Goal: Transaction & Acquisition: Purchase product/service

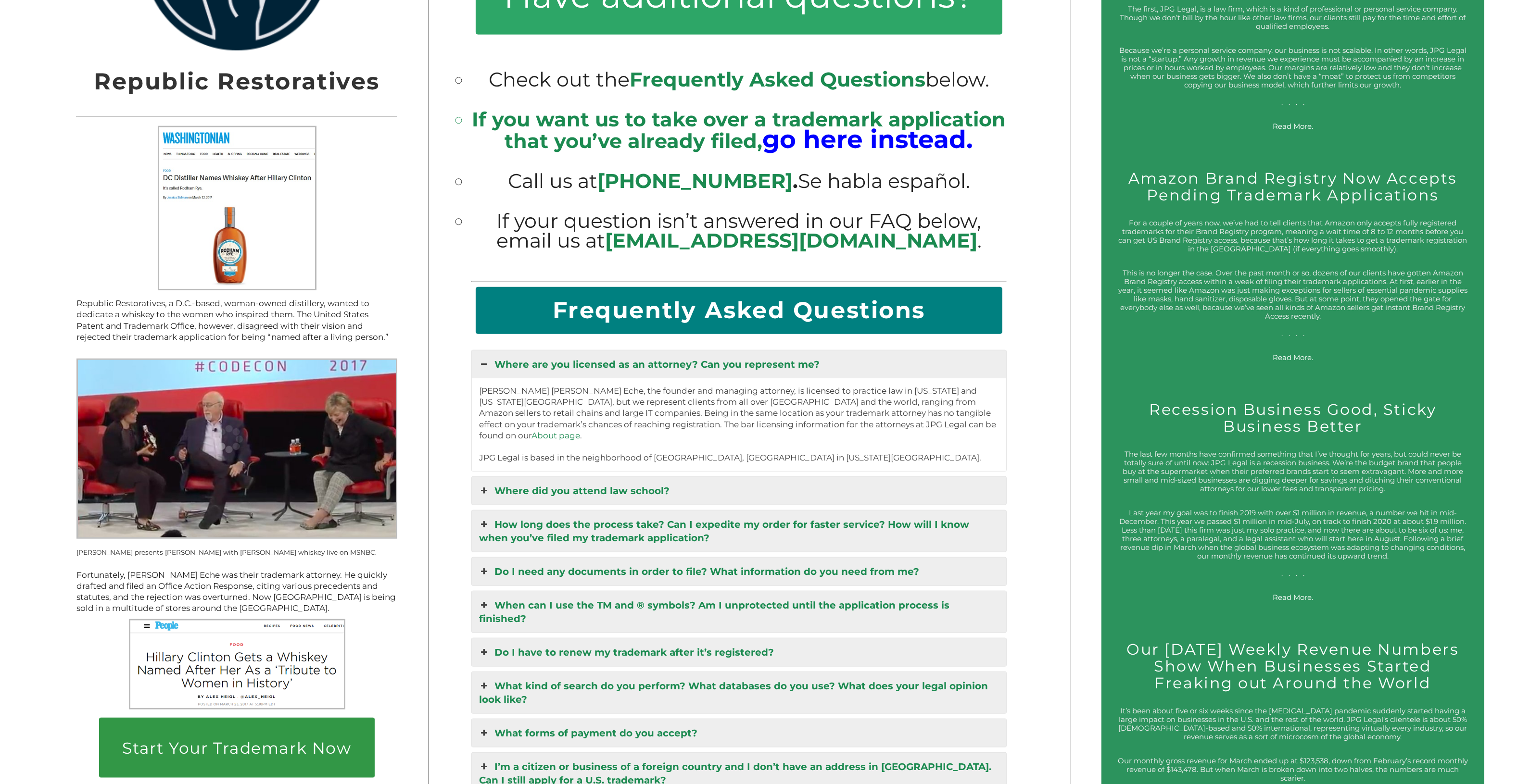
scroll to position [1603, 0]
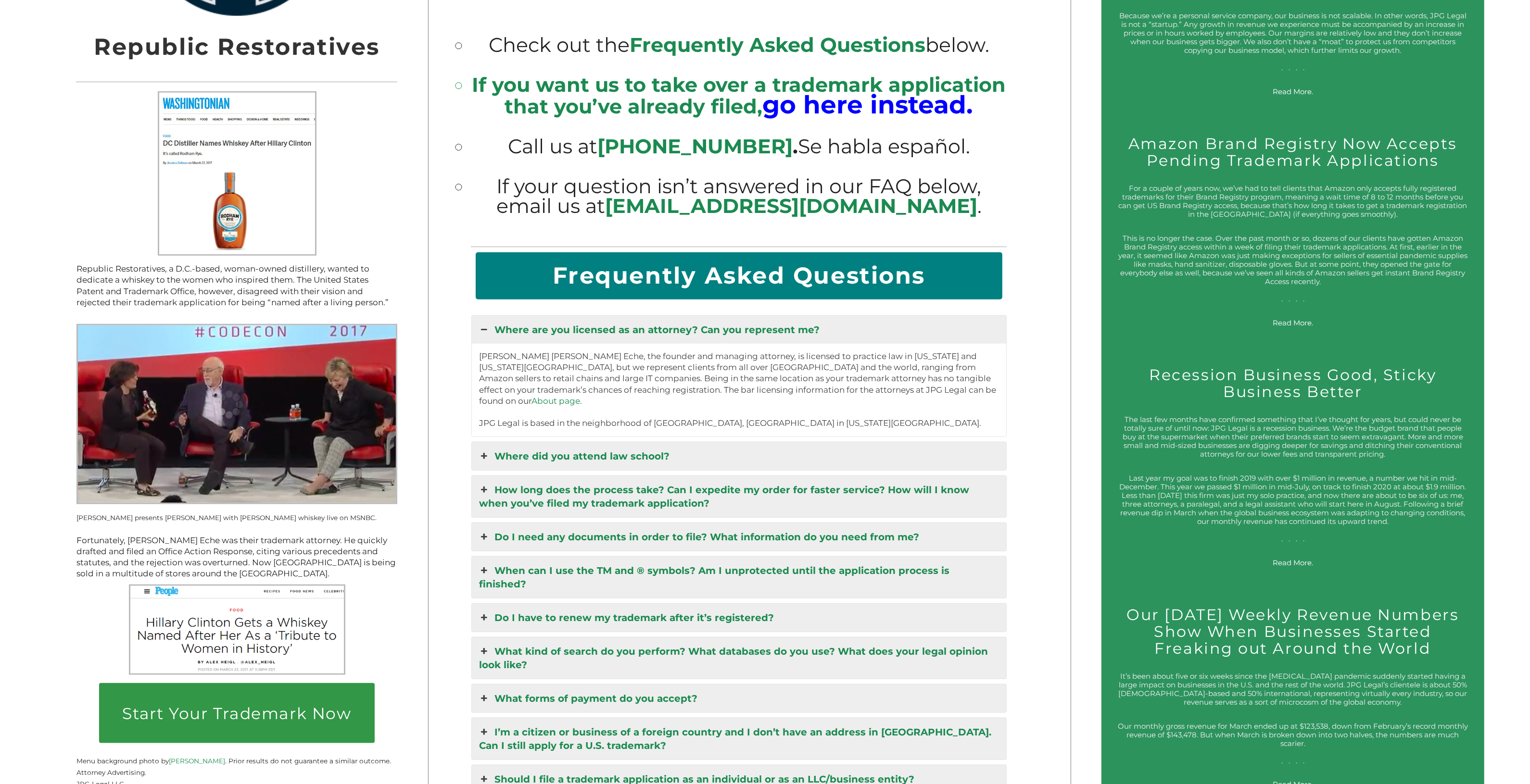
click at [599, 306] on link "Where did you attend law school?" at bounding box center [739, 456] width 535 height 28
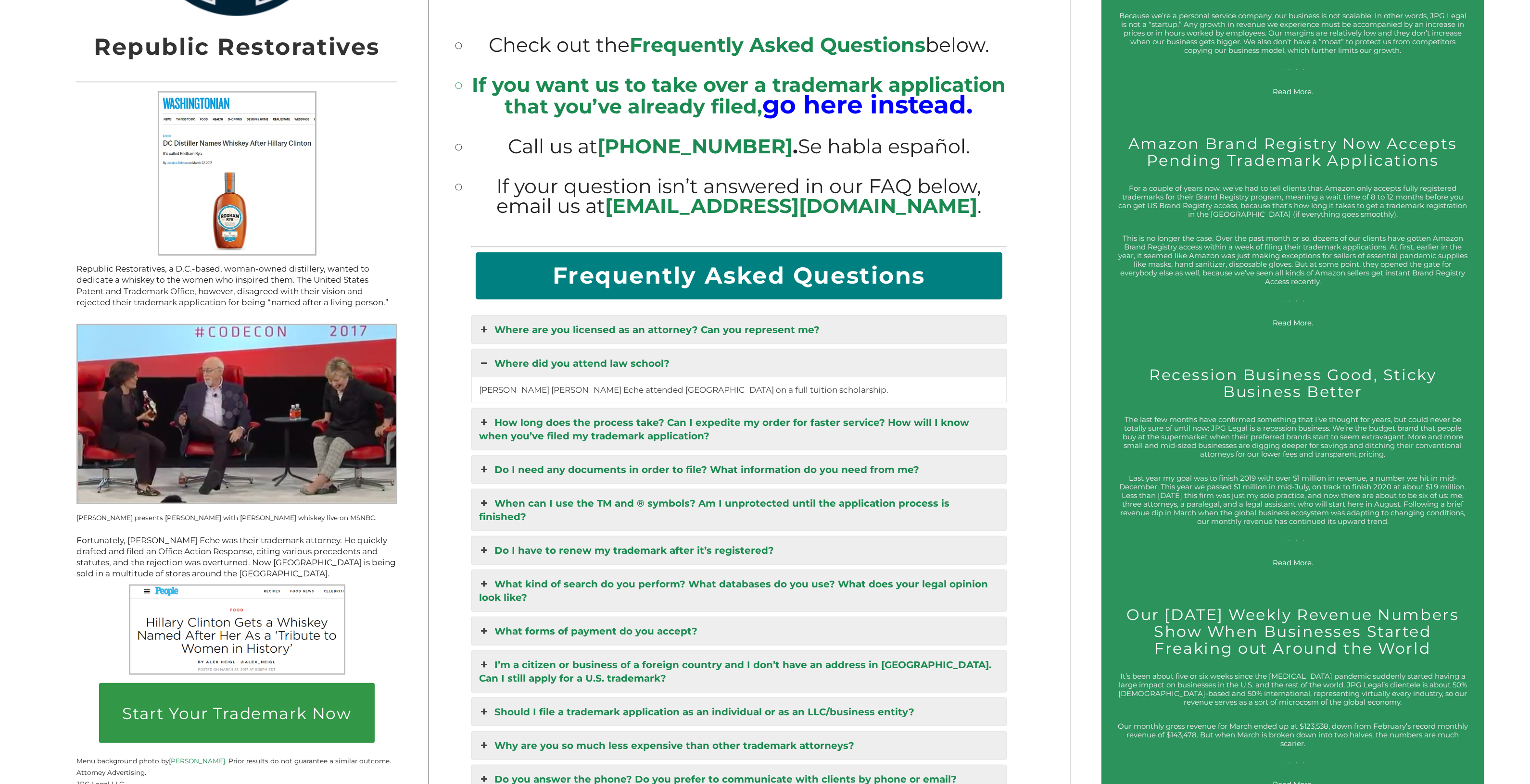
click at [599, 306] on link "How long does the process take? Can I expedite my order for faster service? How…" at bounding box center [739, 429] width 535 height 41
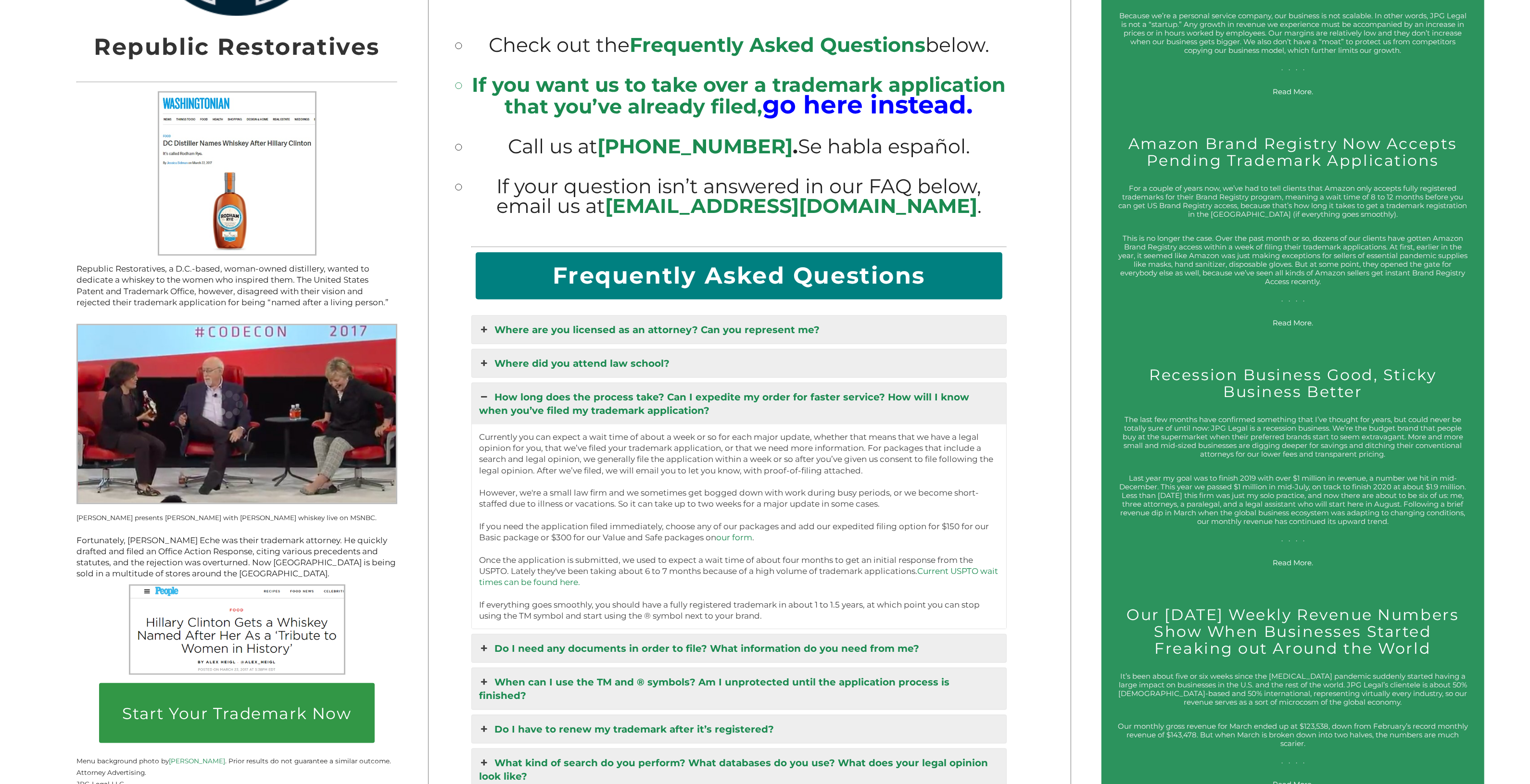
click at [599, 306] on link "Where did you attend law school?" at bounding box center [739, 363] width 535 height 28
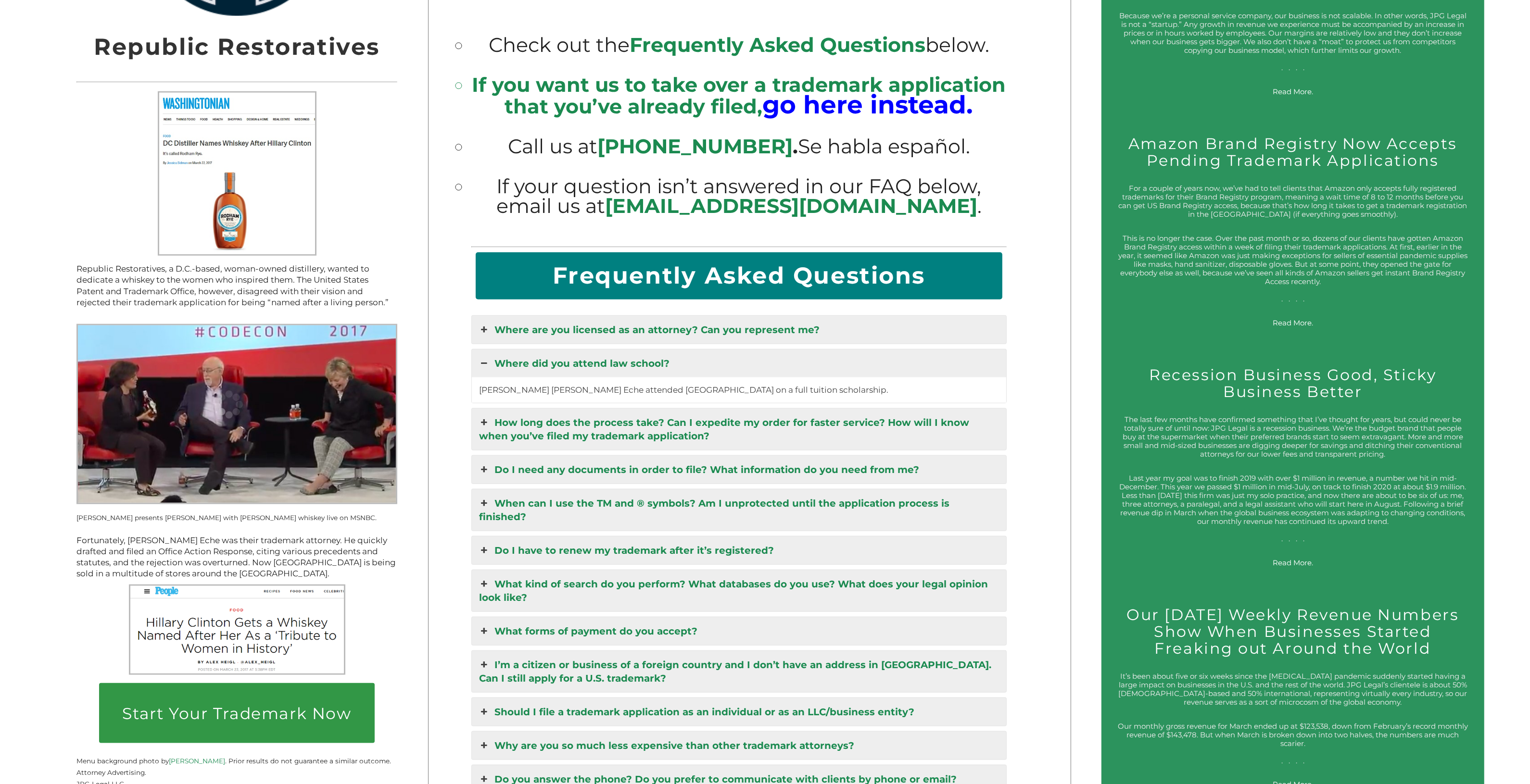
click at [541, 306] on link "Where are you licensed as an attorney? Can you represent me?" at bounding box center [739, 330] width 535 height 28
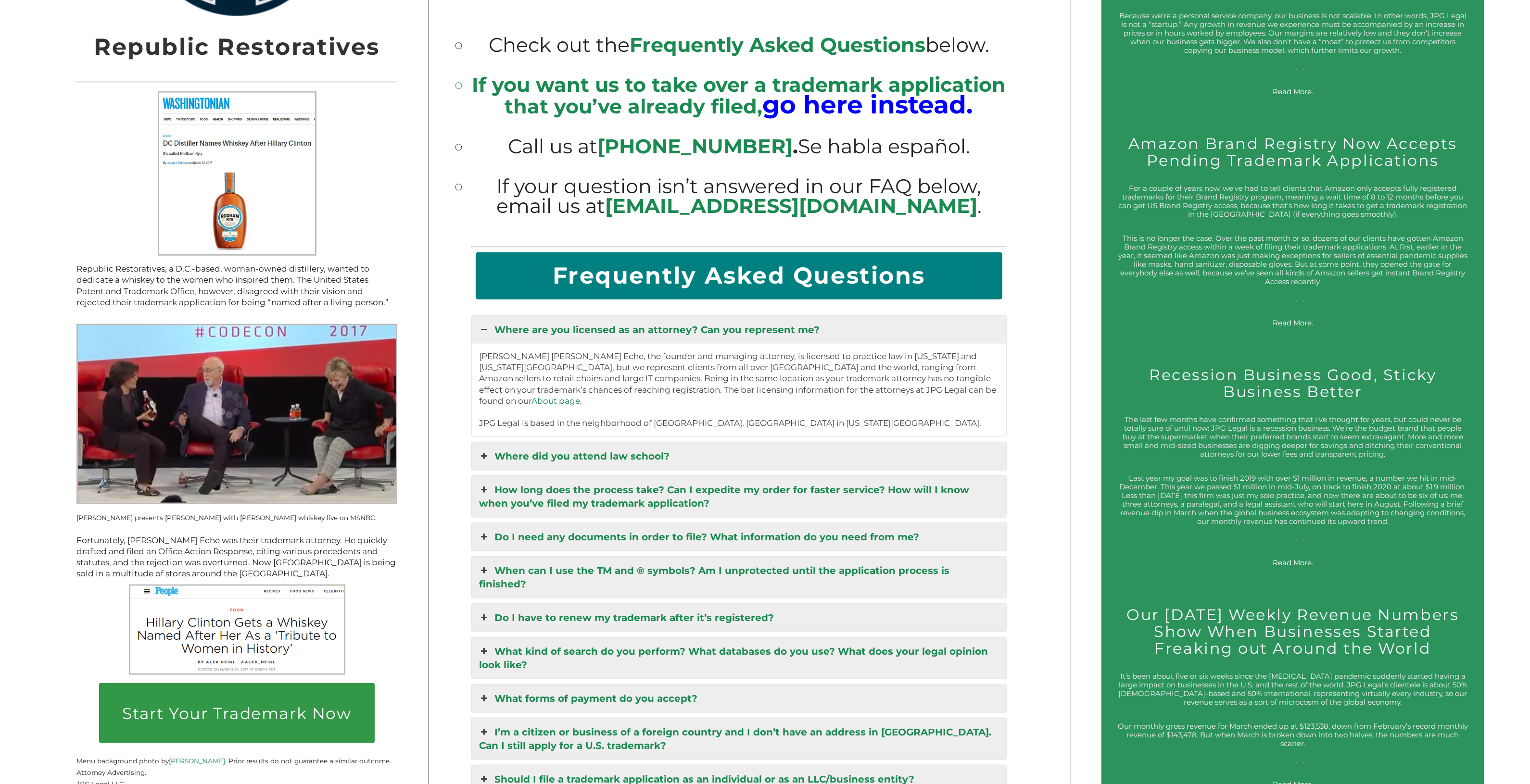
click at [564, 306] on link "Where did you attend law school?" at bounding box center [739, 456] width 535 height 28
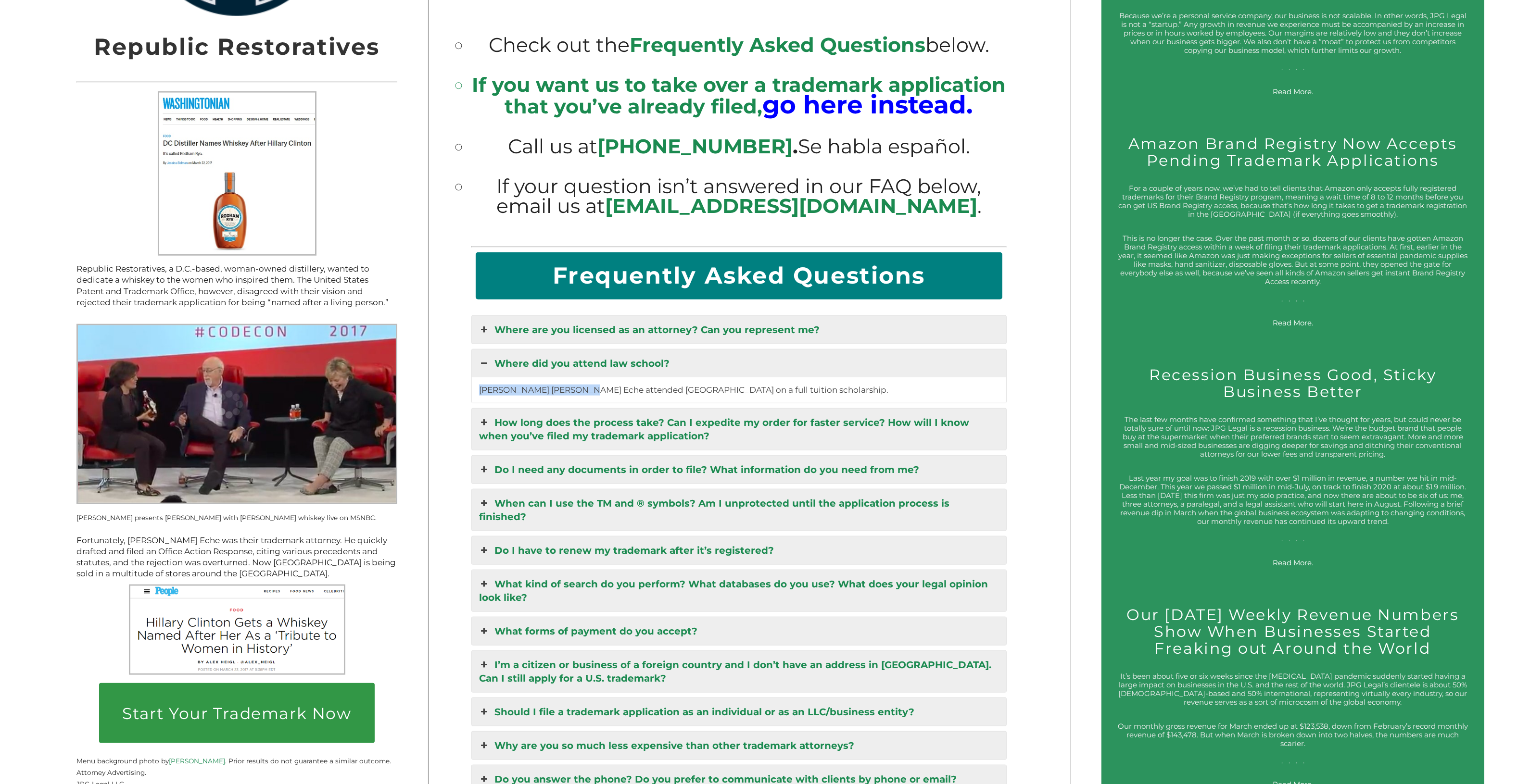
drag, startPoint x: 483, startPoint y: 374, endPoint x: 585, endPoint y: 374, distance: 102.0
click at [585, 306] on p "[PERSON_NAME] [PERSON_NAME] Eche attended [GEOGRAPHIC_DATA] on a full tuition s…" at bounding box center [739, 391] width 520 height 11
copy p "[PERSON_NAME] [PERSON_NAME] Eche"
click at [599, 306] on link "Do I have to renew my trademark after it’s registered?" at bounding box center [739, 550] width 535 height 28
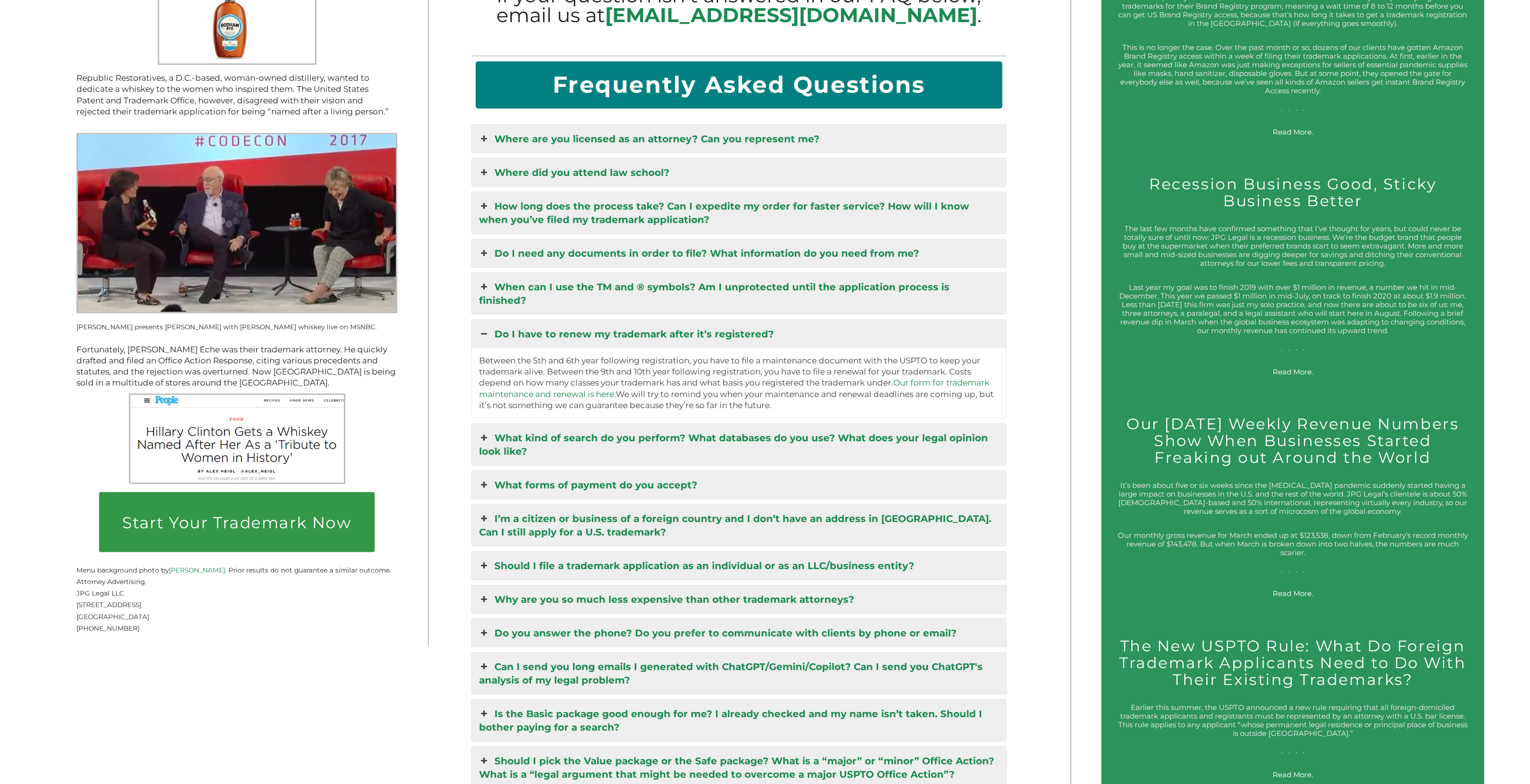
scroll to position [1803, 0]
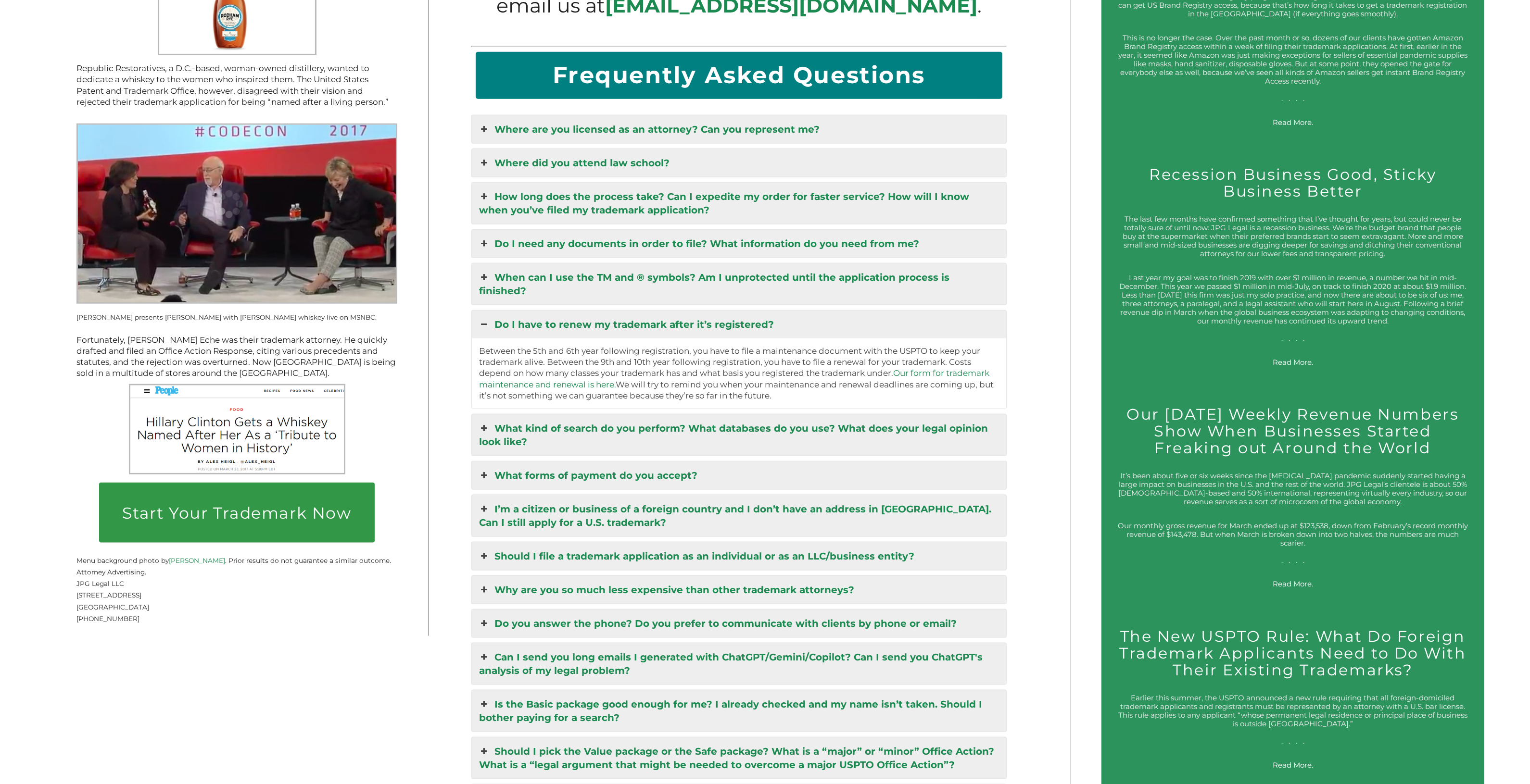
click at [599, 306] on link "What forms of payment do you accept?" at bounding box center [739, 476] width 535 height 28
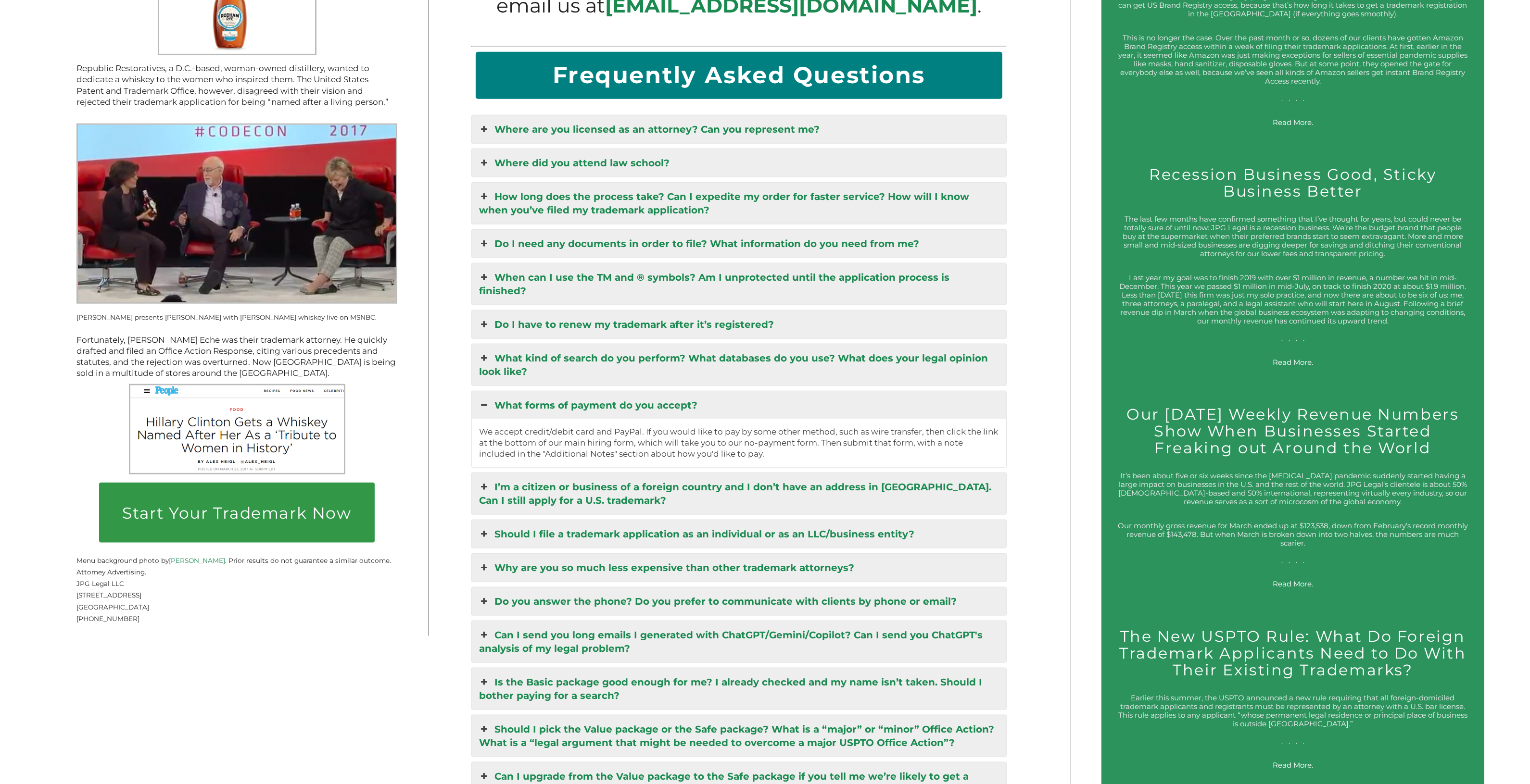
click at [599, 306] on link "Can I send you long emails I generated with ChatGPT/Gemini/Copilot? Can I send …" at bounding box center [739, 642] width 535 height 41
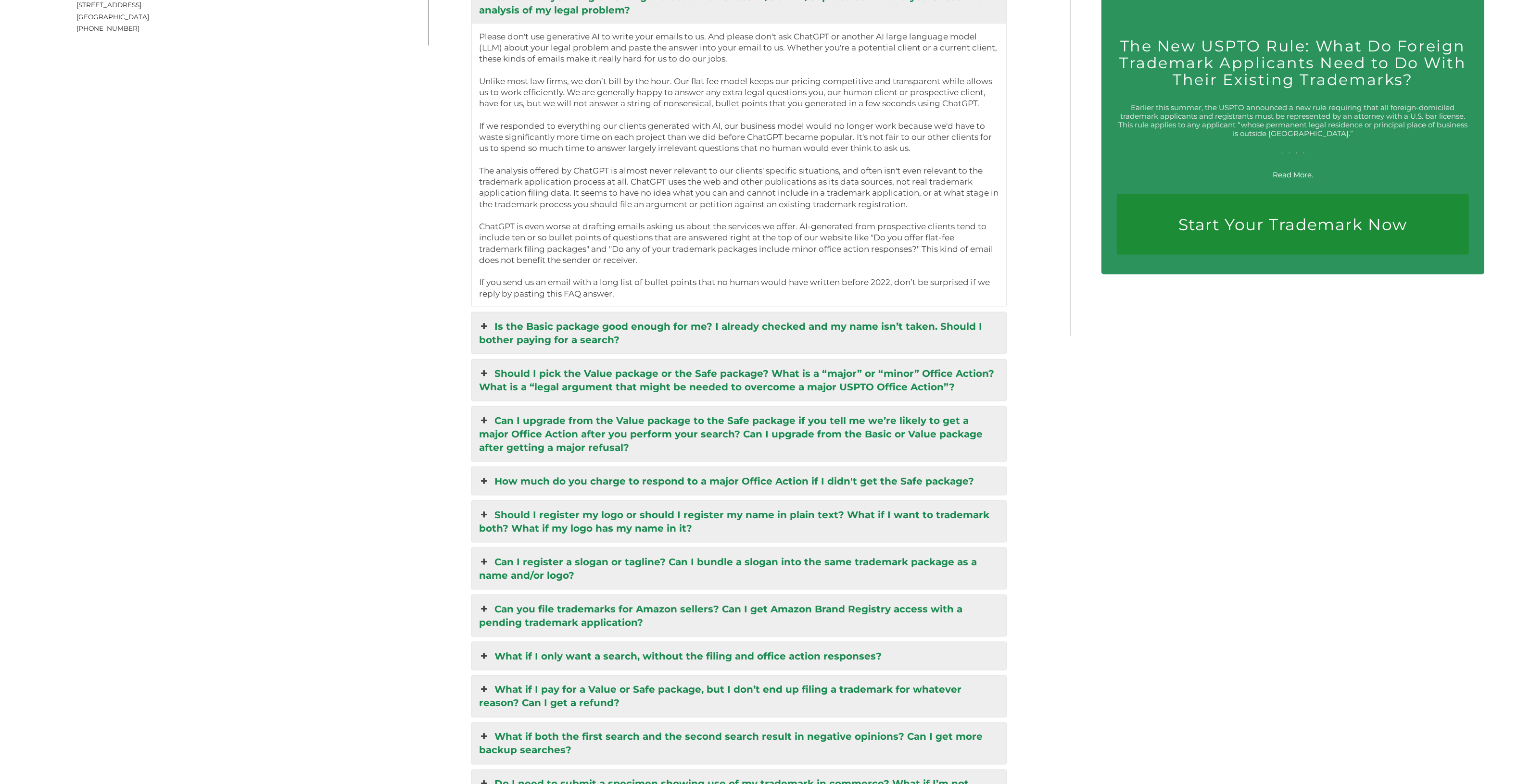
scroll to position [2404, 0]
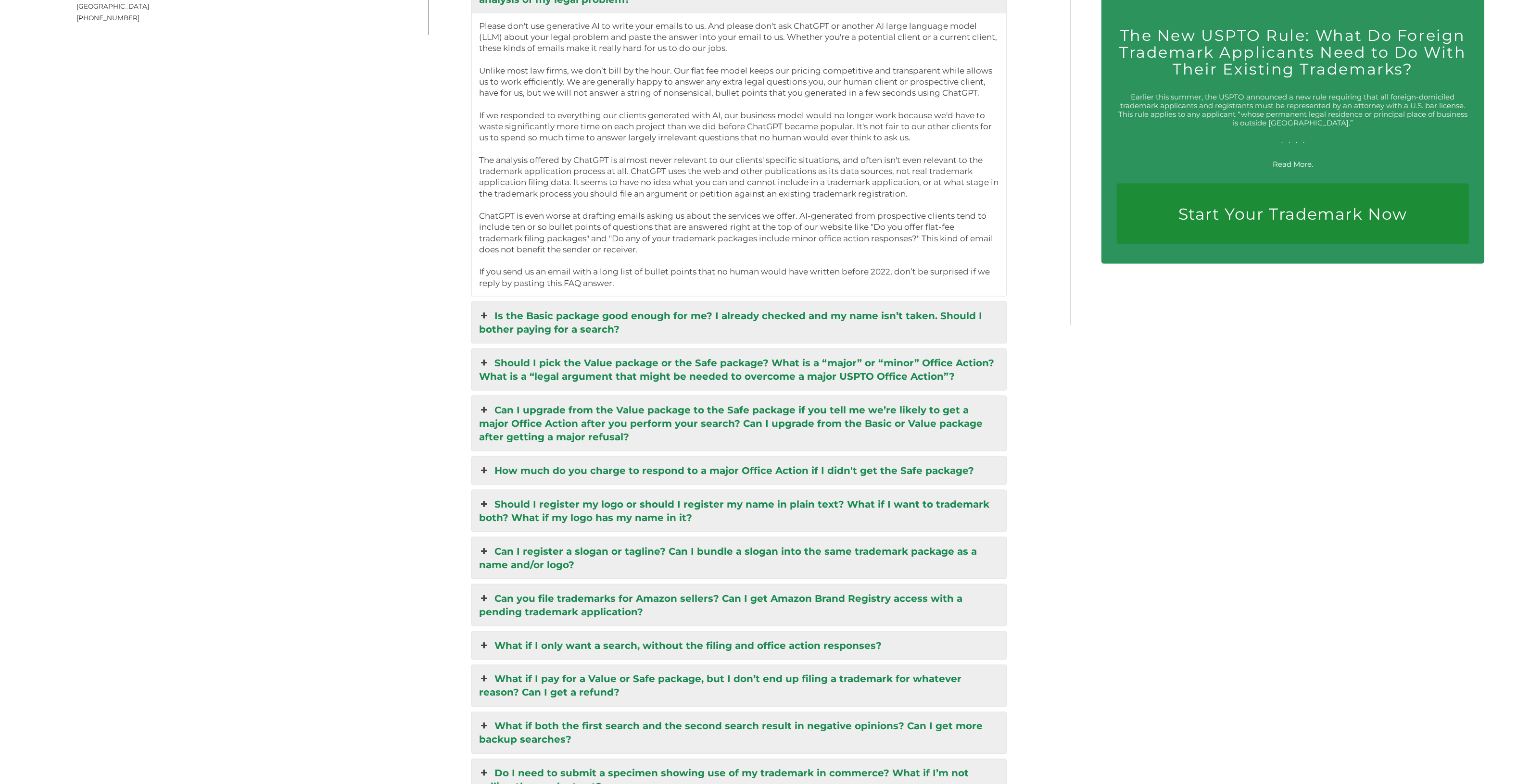
click at [599, 306] on link "Can I register a slogan or tagline? Can I bundle a slogan into the same tradema…" at bounding box center [739, 558] width 535 height 41
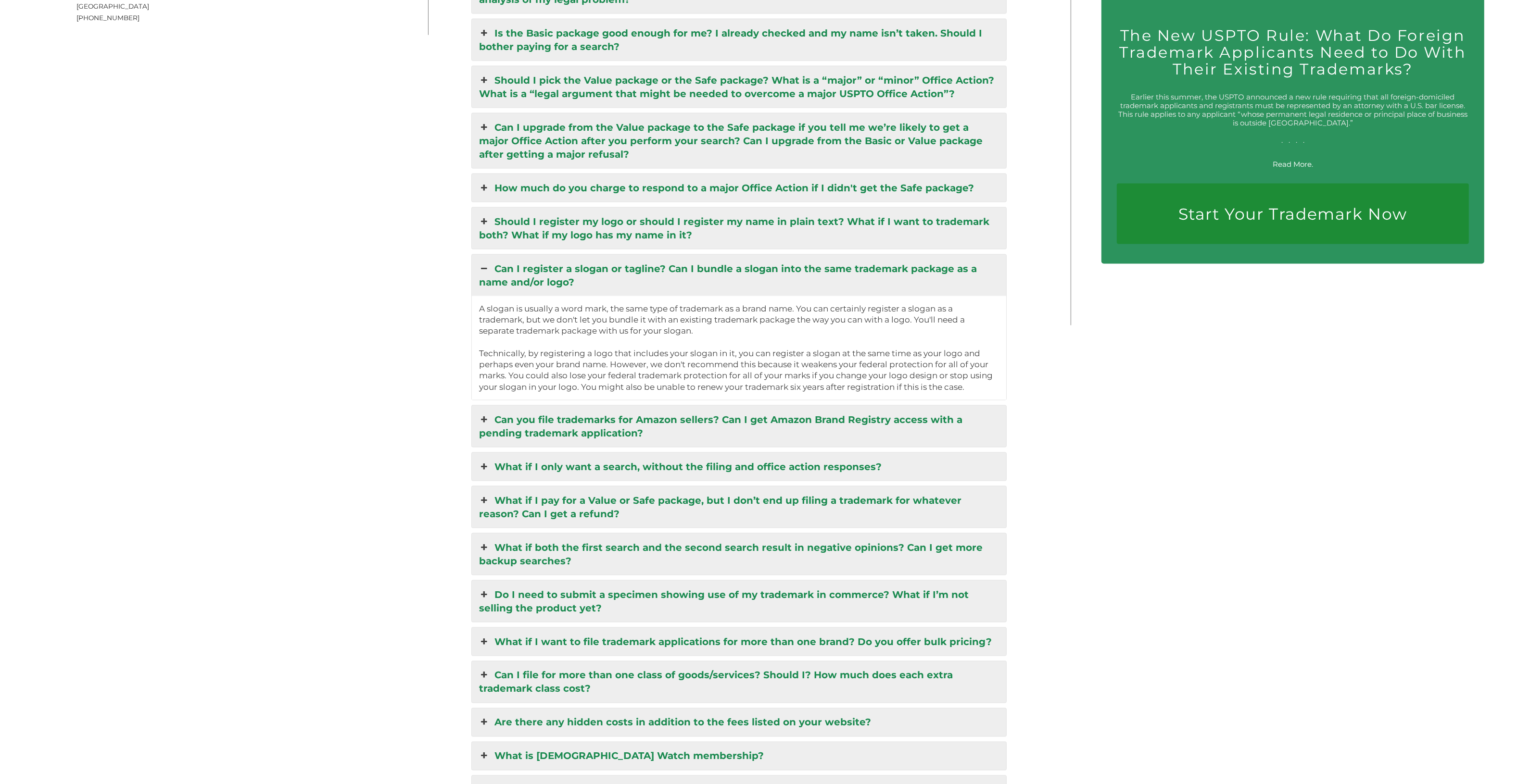
scroll to position [2604, 0]
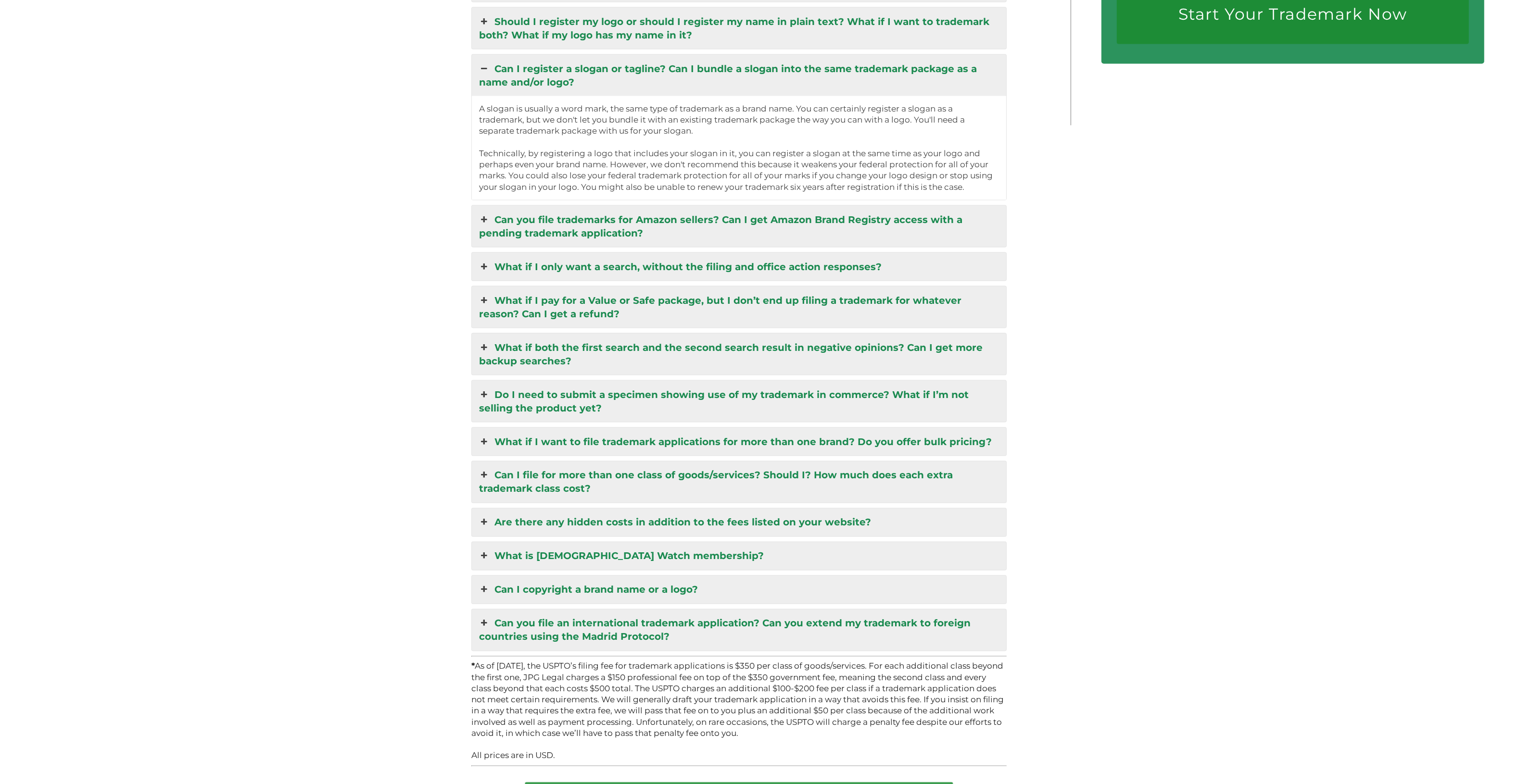
click at [599, 306] on link "What is [DEMOGRAPHIC_DATA] Watch membership?" at bounding box center [739, 556] width 535 height 28
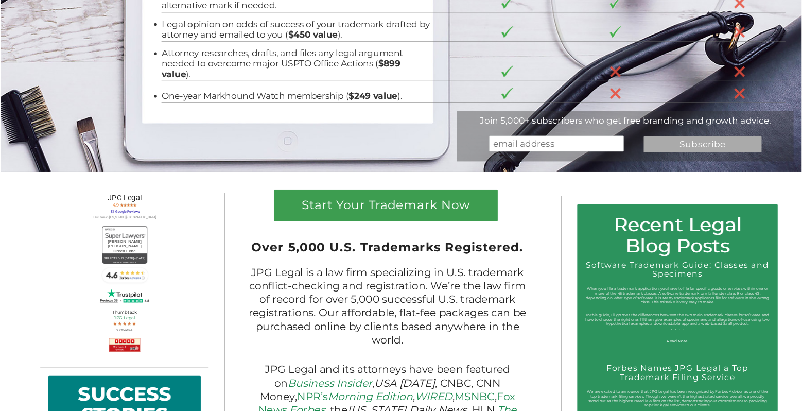
scroll to position [0, 0]
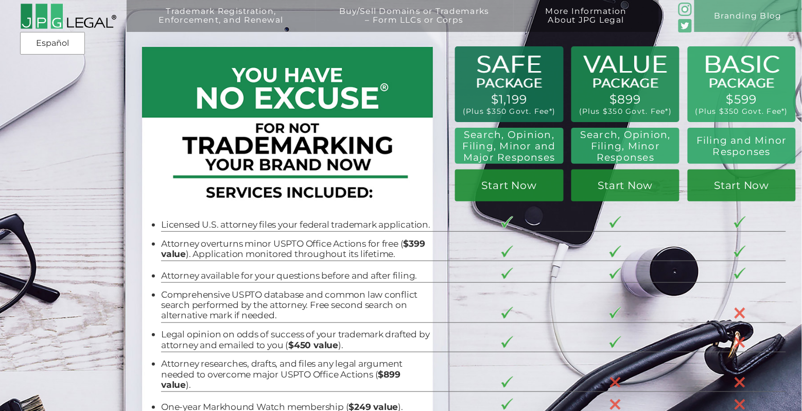
click at [4, 148] on div "BASIC PACKAGE $599 (Plus $350 Govt. Fee*) Filing and Minor Responses Start Now …" at bounding box center [401, 240] width 802 height 481
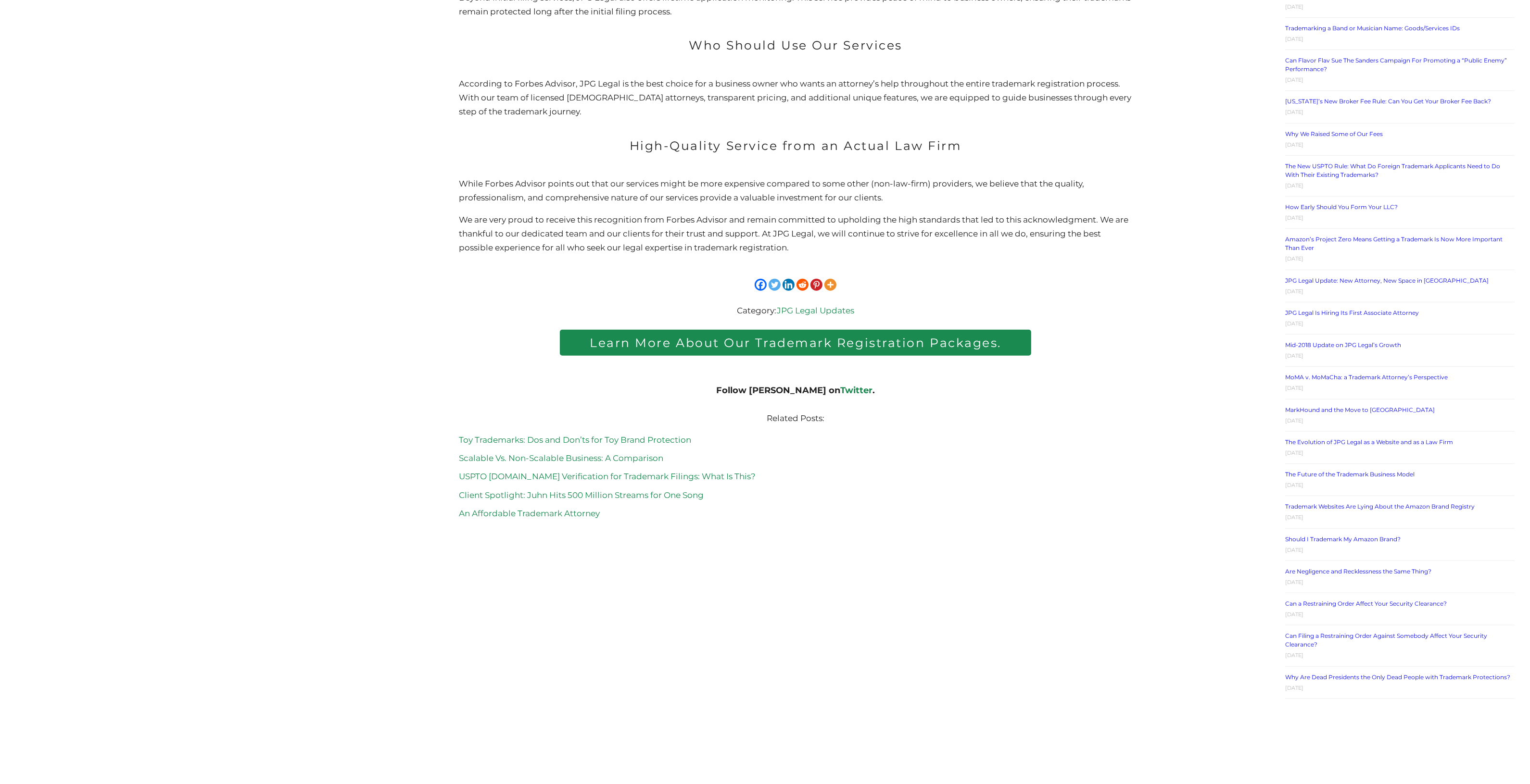
scroll to position [1002, 0]
